Goal: Transaction & Acquisition: Book appointment/travel/reservation

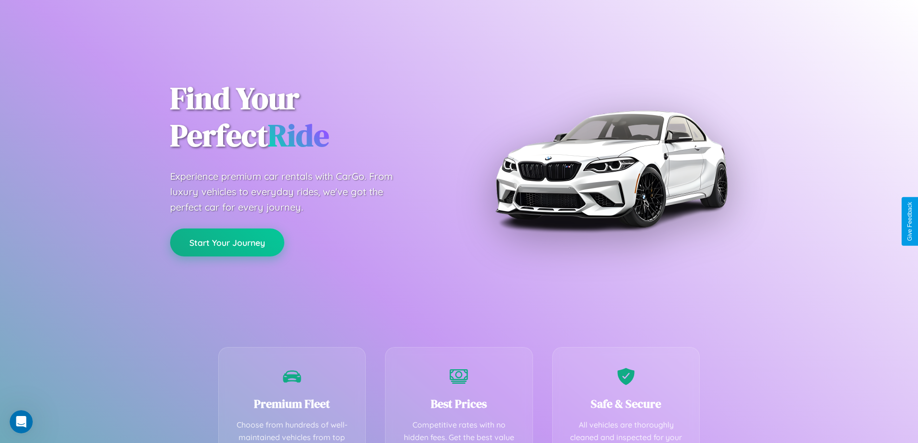
click at [227, 242] on button "Start Your Journey" at bounding box center [227, 242] width 114 height 28
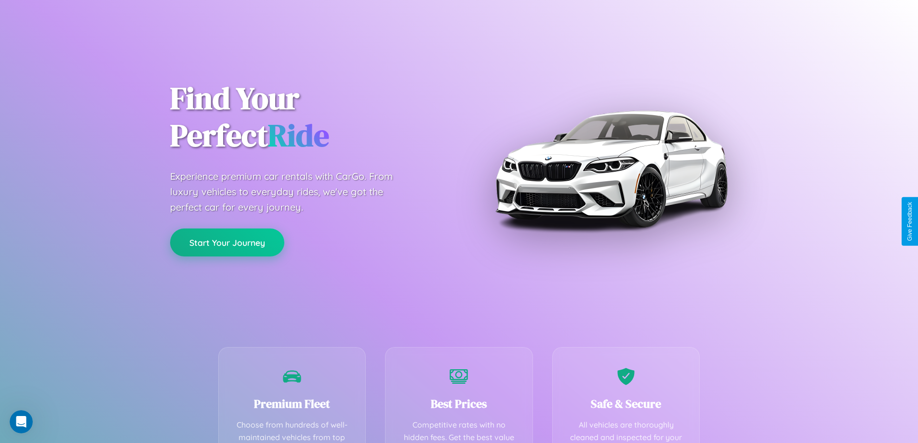
click at [227, 242] on button "Start Your Journey" at bounding box center [227, 242] width 114 height 28
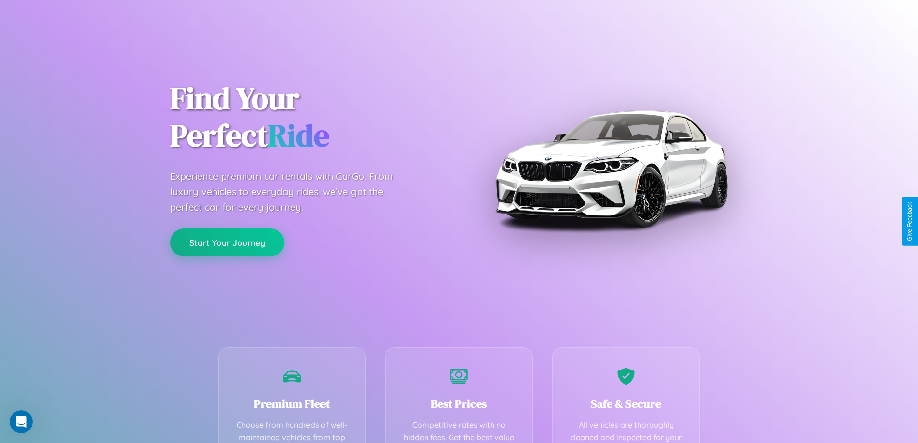
click at [227, 242] on button "Start Your Journey" at bounding box center [227, 242] width 114 height 28
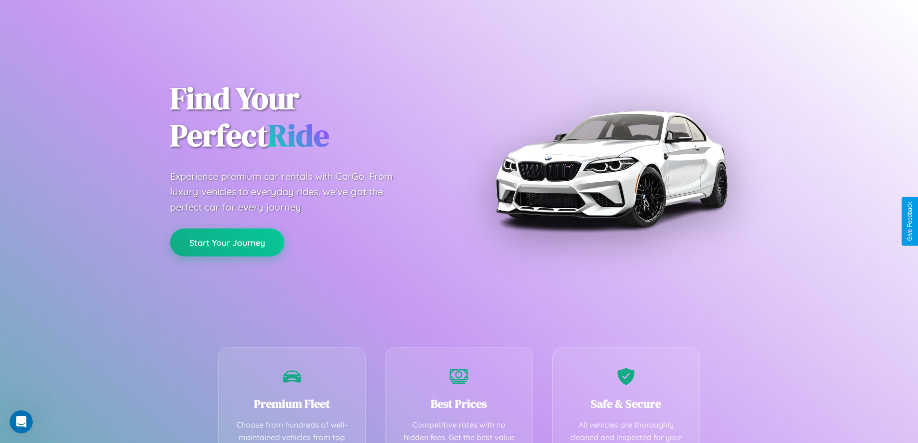
click at [227, 242] on button "Start Your Journey" at bounding box center [227, 242] width 114 height 28
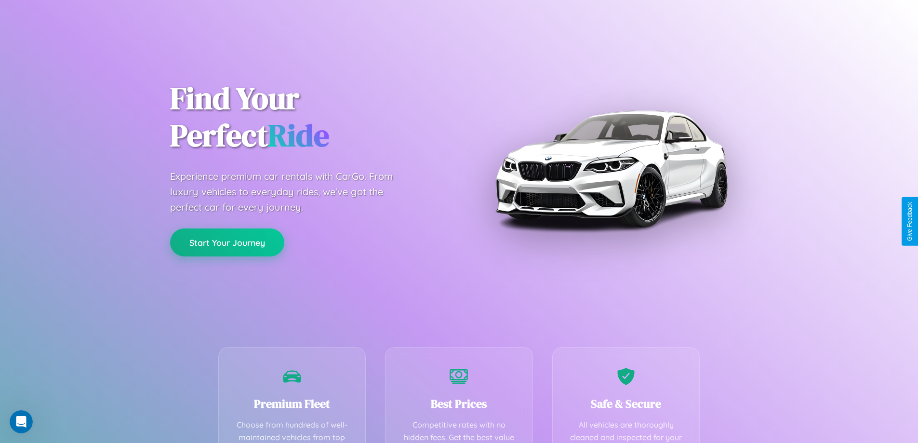
click at [227, 242] on button "Start Your Journey" at bounding box center [227, 242] width 114 height 28
